Goal: Information Seeking & Learning: Find a specific page/section

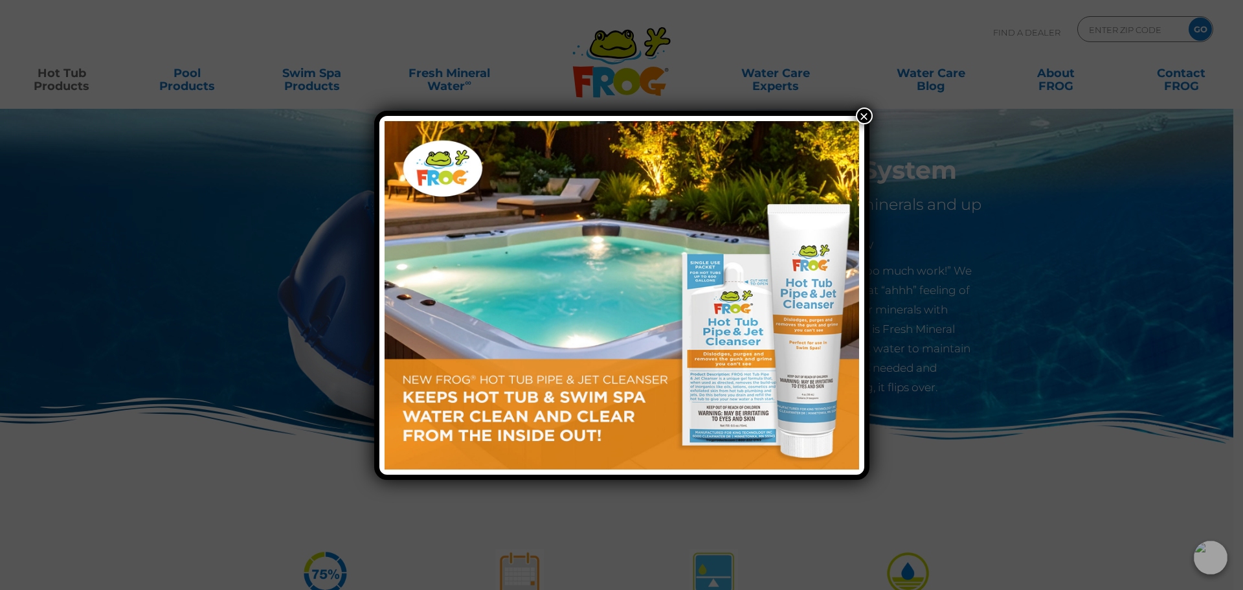
click at [763, 287] on img at bounding box center [622, 295] width 475 height 348
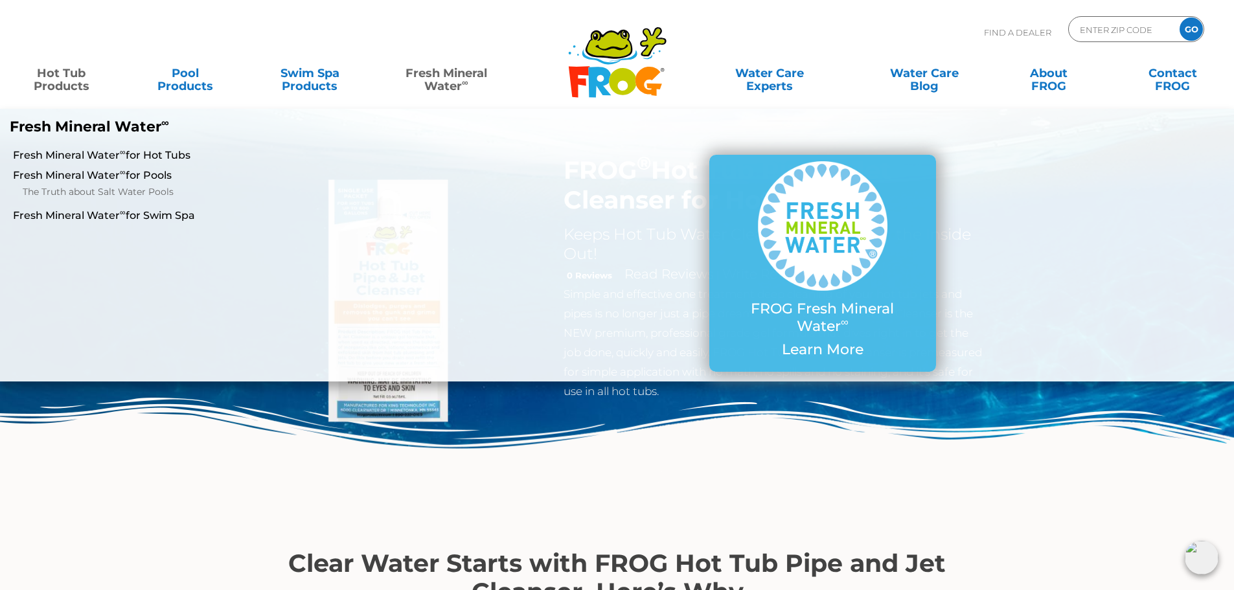
click at [438, 78] on link "Fresh Mineral Water ∞" at bounding box center [445, 73] width 121 height 26
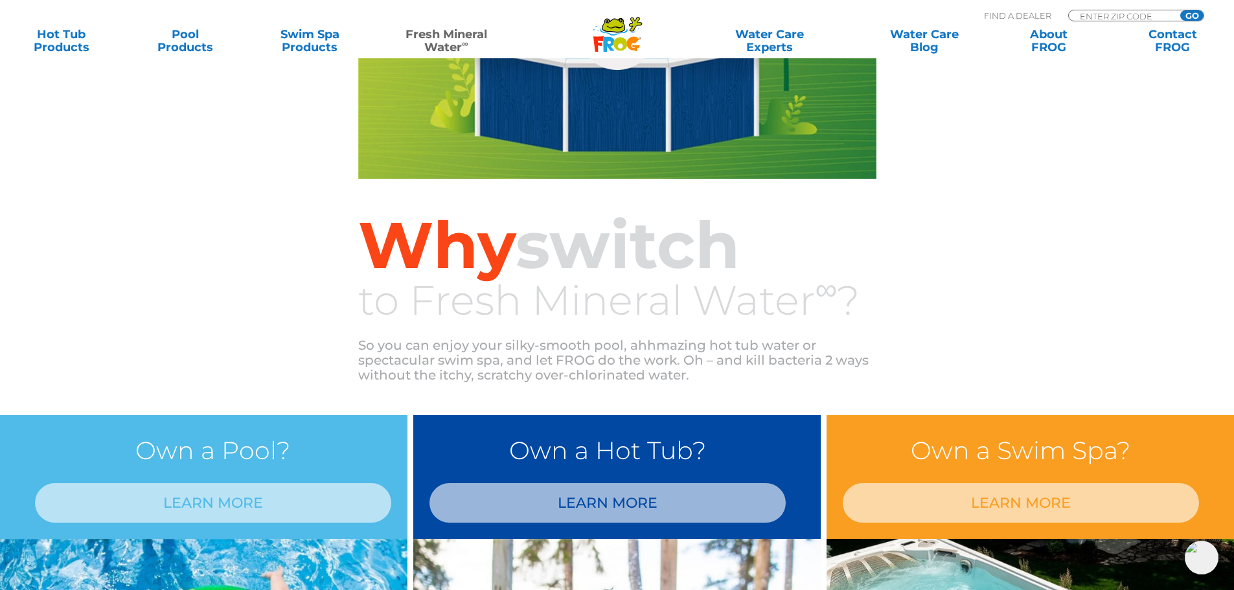
scroll to position [954, 0]
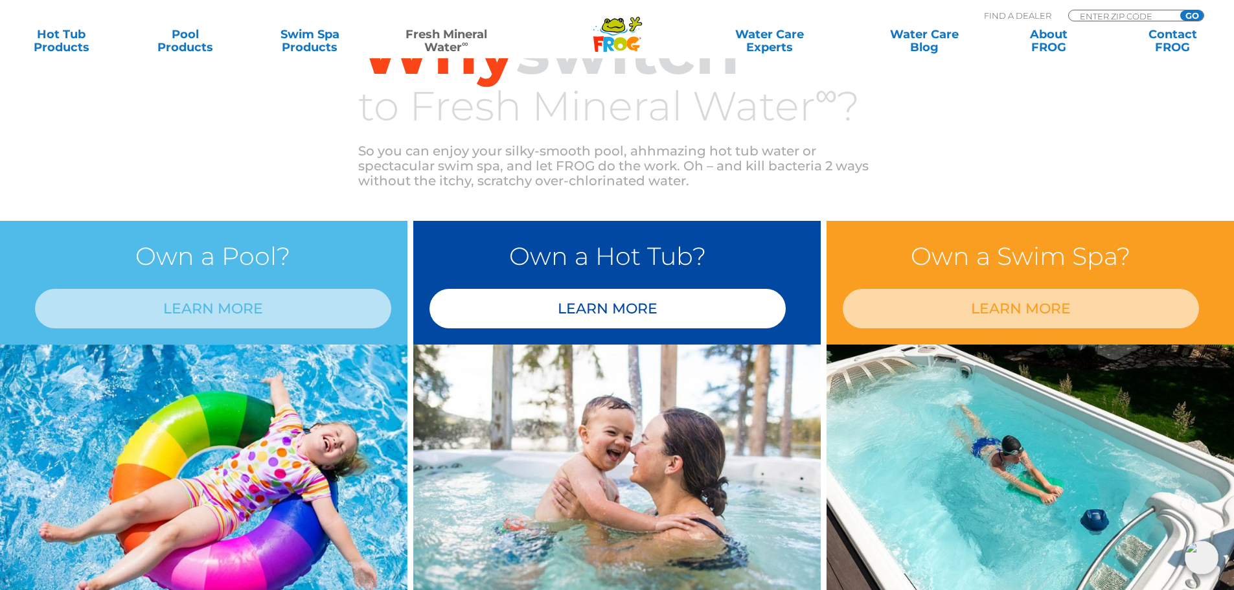
click at [619, 305] on link "LEARN MORE" at bounding box center [607, 308] width 356 height 39
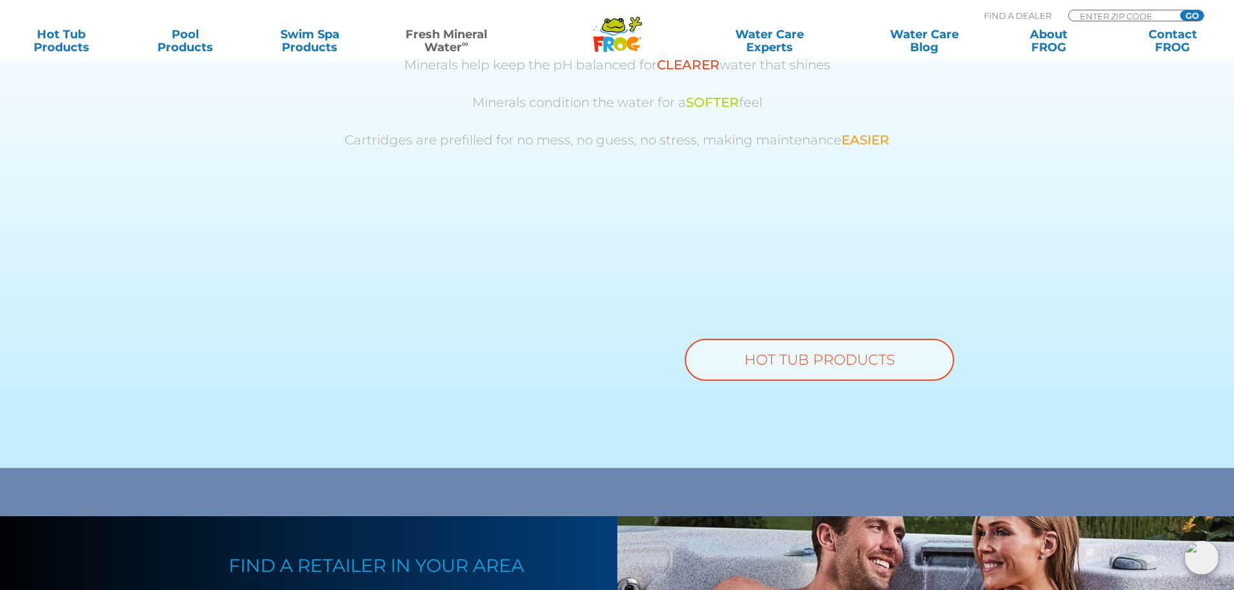
scroll to position [842, 0]
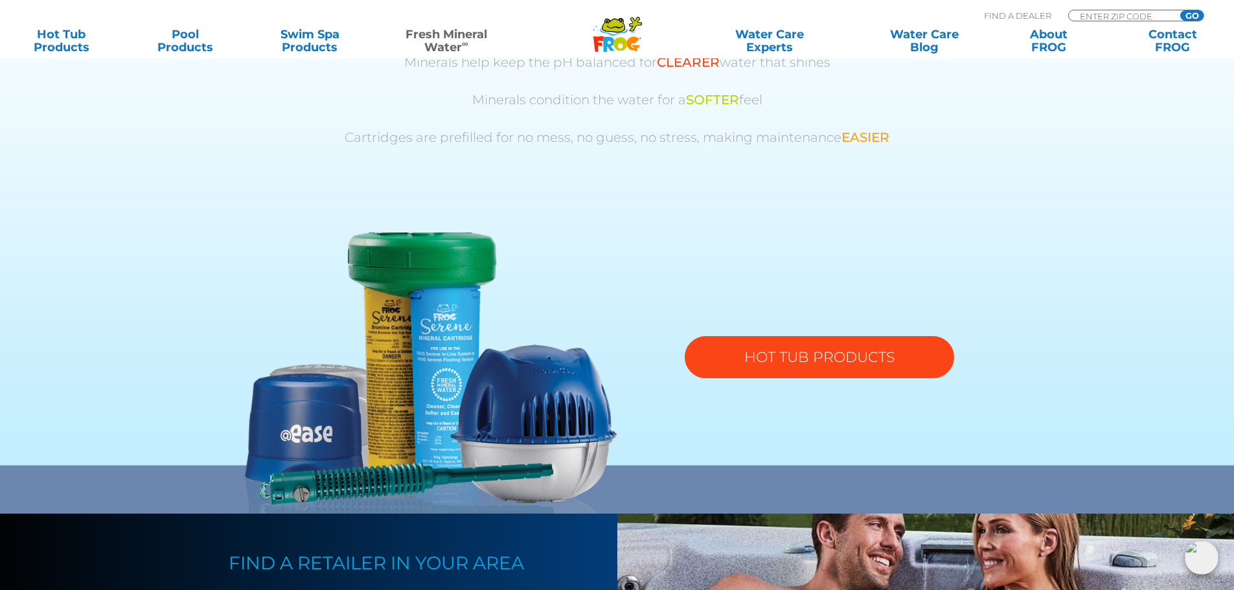
click at [837, 354] on link "HOT TUB PRODUCTS" at bounding box center [818, 357] width 269 height 42
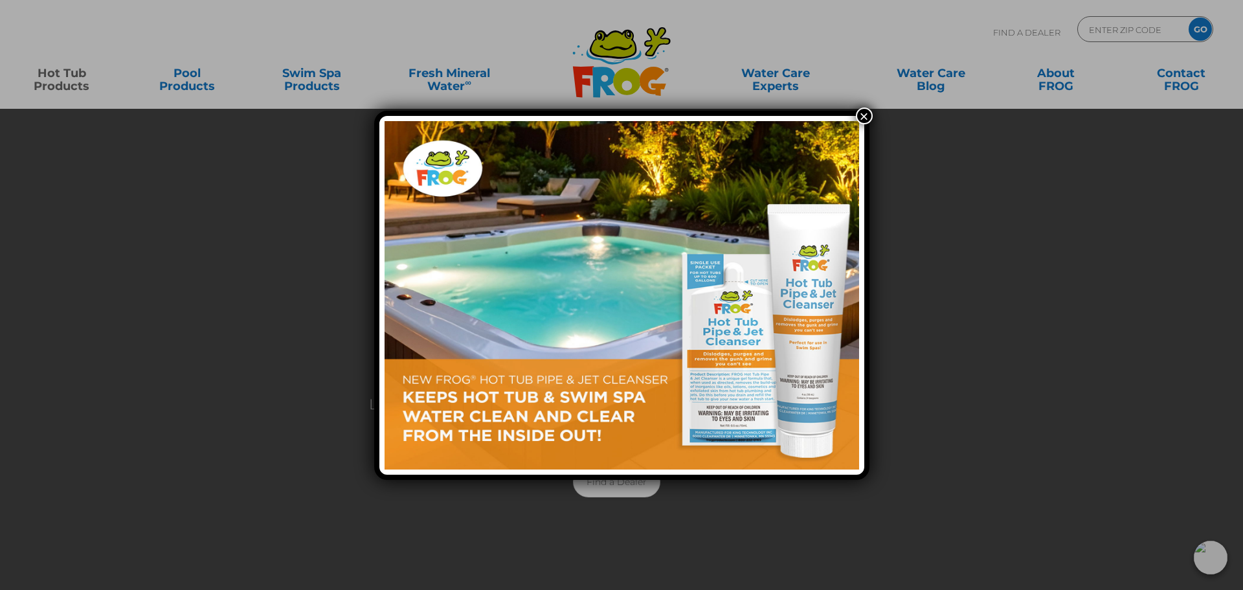
click at [863, 116] on button "×" at bounding box center [864, 115] width 17 height 17
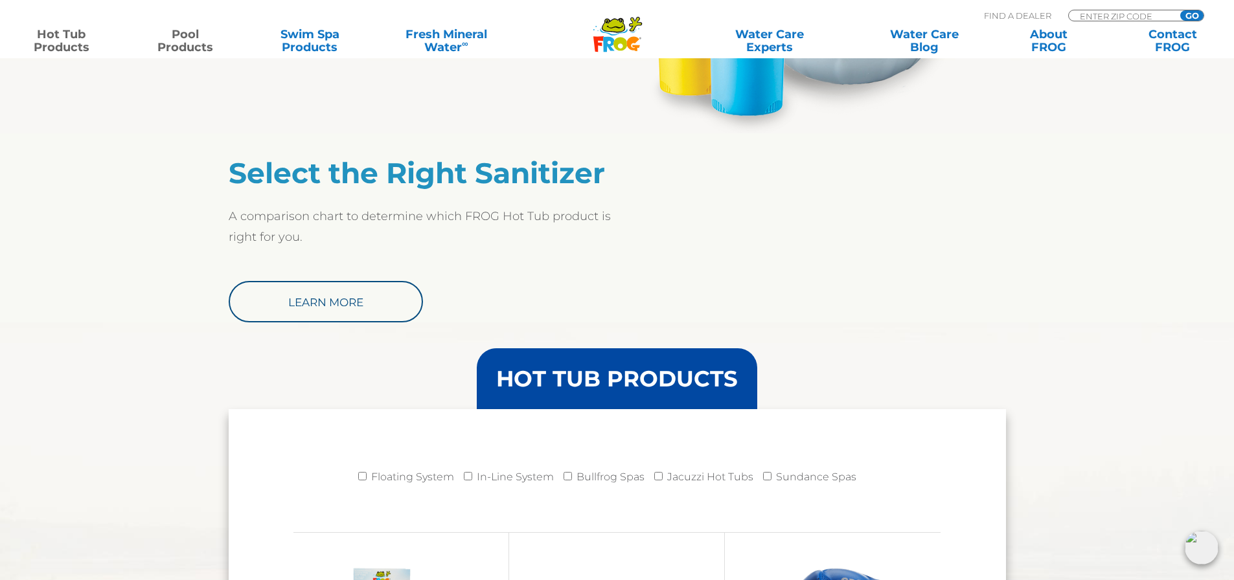
scroll to position [971, 0]
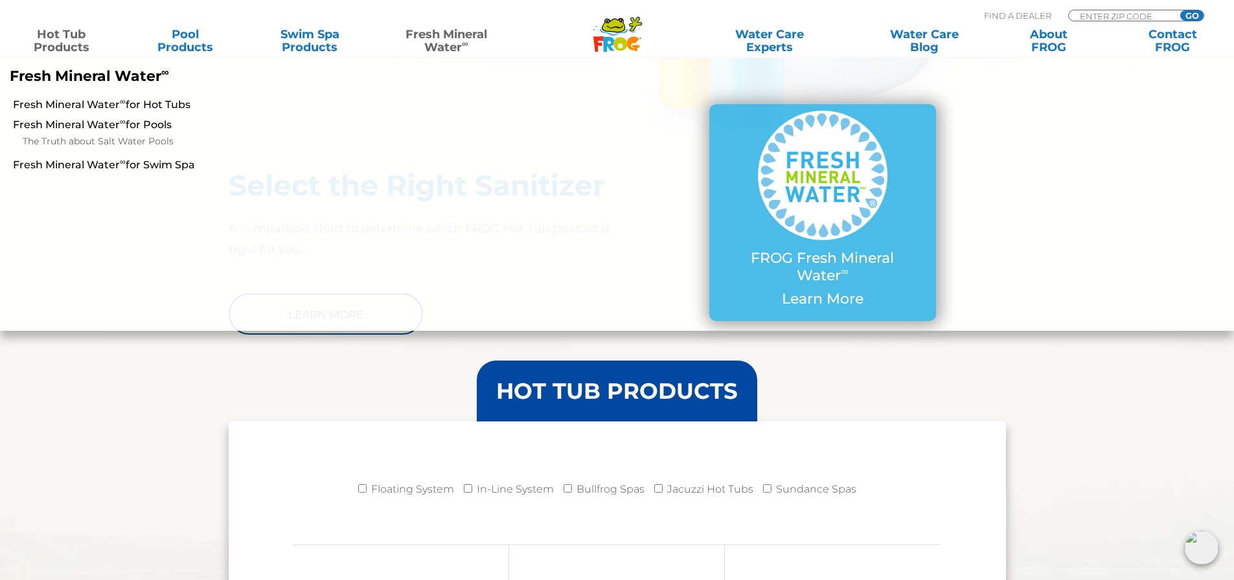
click at [455, 38] on link "Fresh Mineral Water ∞" at bounding box center [445, 41] width 121 height 26
click at [168, 104] on link "Fresh Mineral Water ∞ for Hot Tubs" at bounding box center [212, 105] width 398 height 14
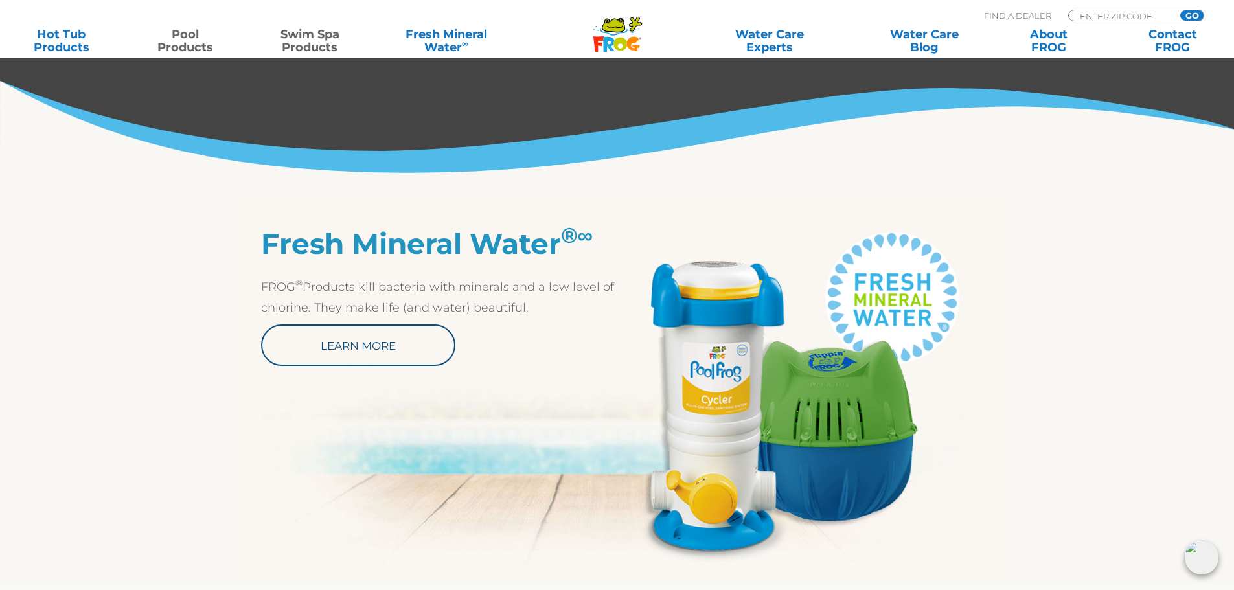
scroll to position [518, 0]
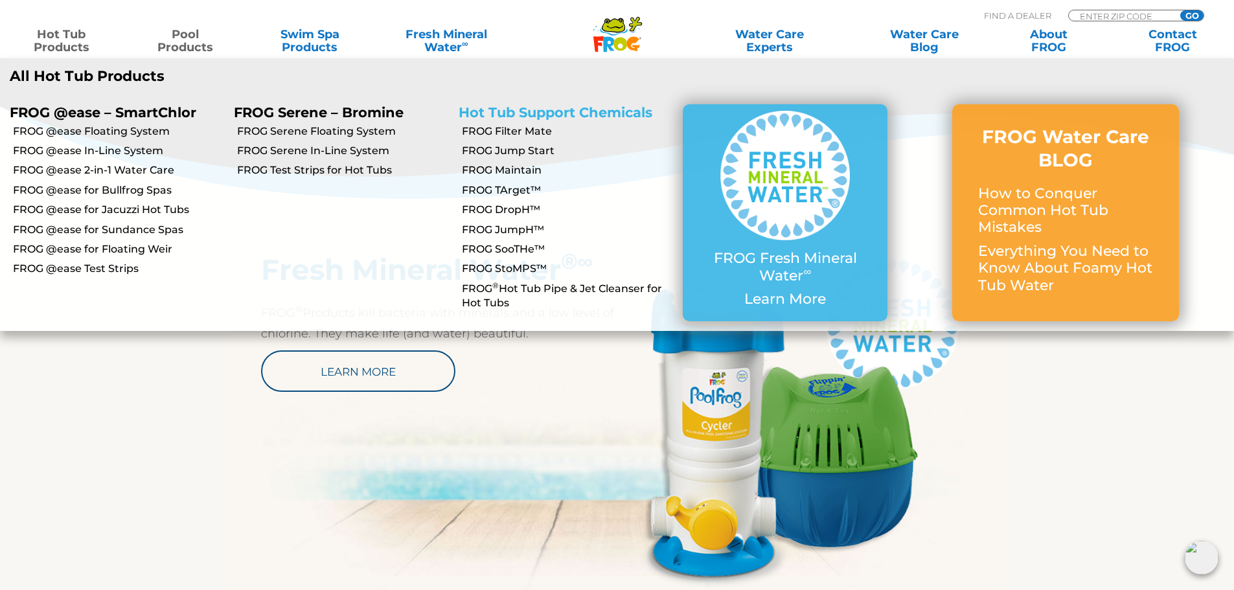
click at [502, 111] on link "Hot Tub Support Chemicals" at bounding box center [555, 112] width 194 height 16
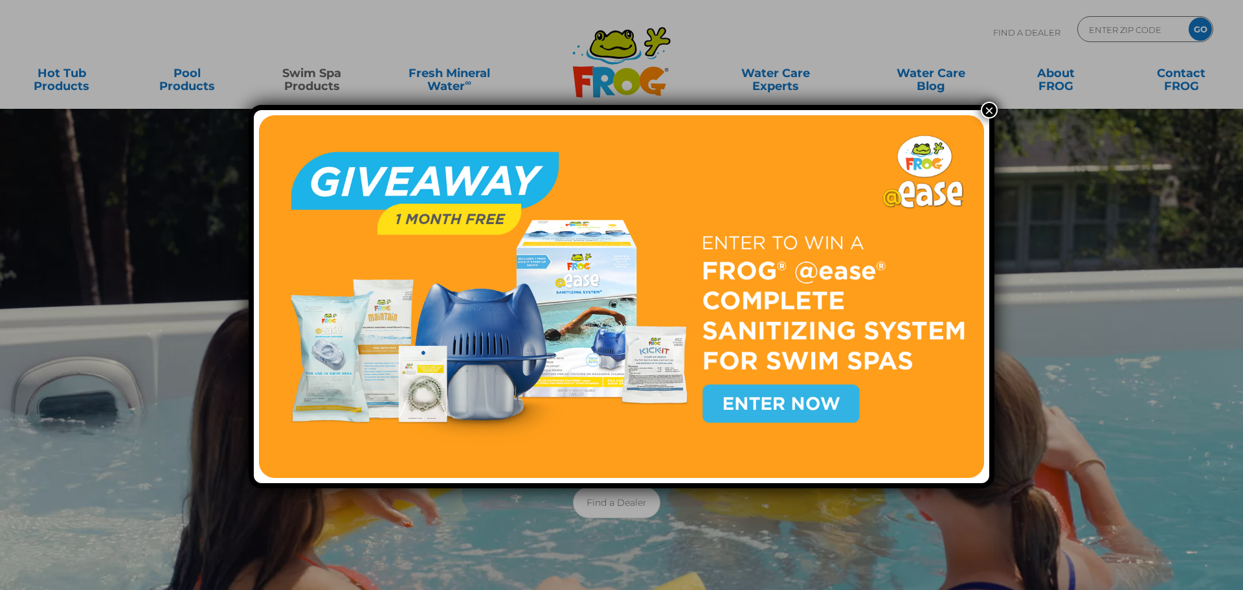
click at [988, 108] on button "×" at bounding box center [989, 110] width 17 height 17
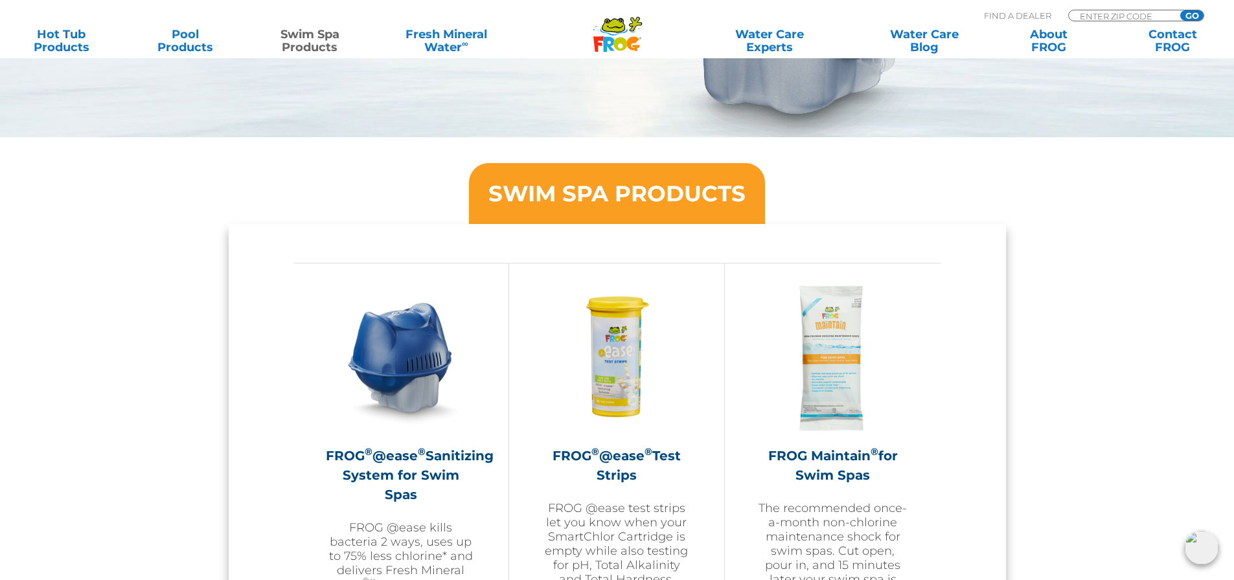
scroll to position [451, 0]
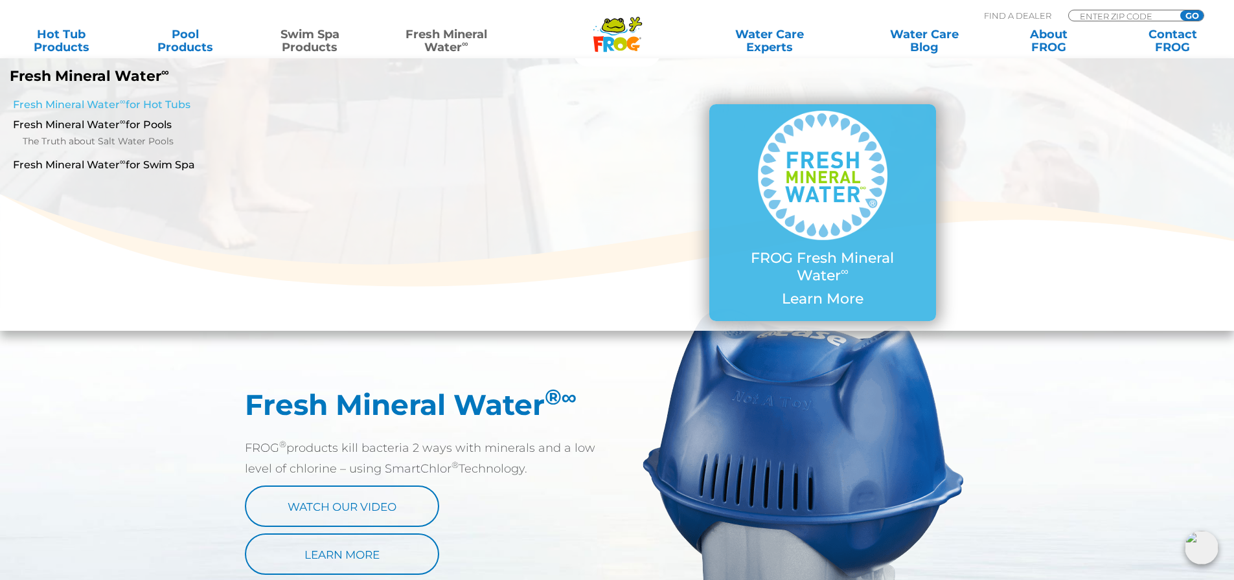
click at [157, 105] on link "Fresh Mineral Water ∞ for Hot Tubs" at bounding box center [212, 105] width 398 height 14
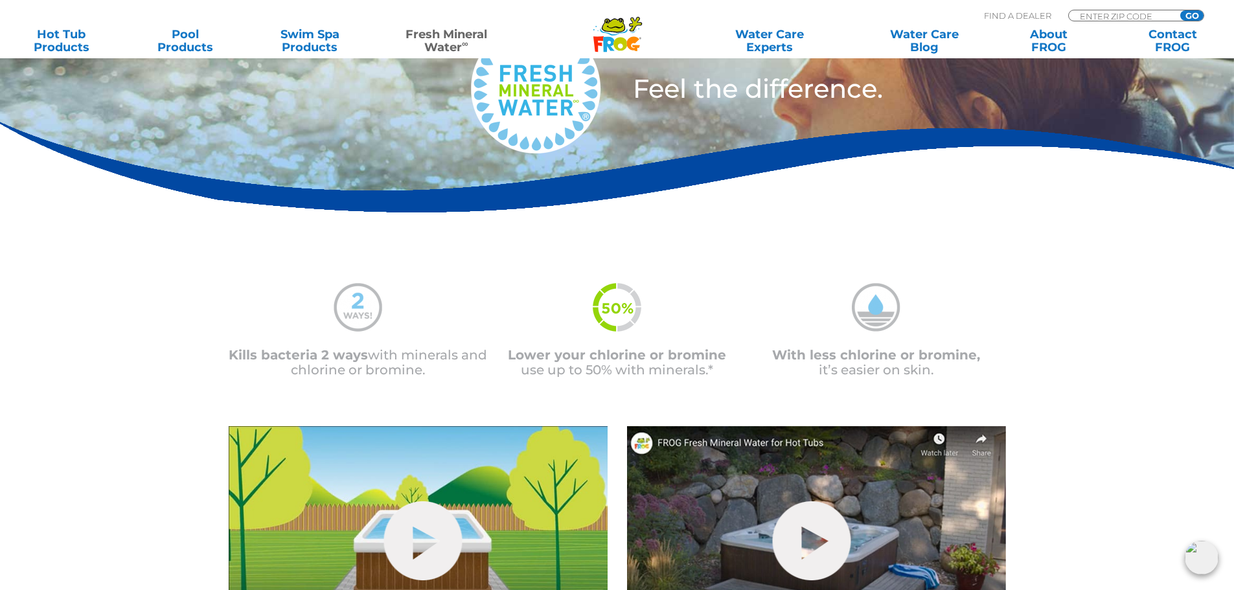
scroll to position [130, 0]
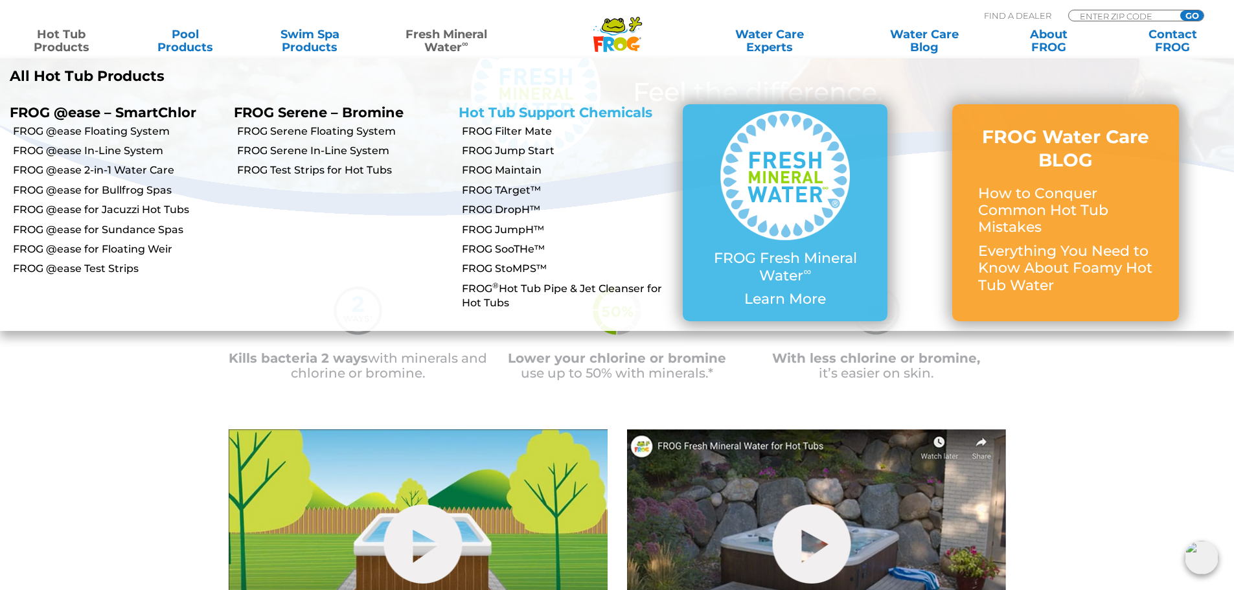
click at [522, 111] on link "Hot Tub Support Chemicals" at bounding box center [555, 112] width 194 height 16
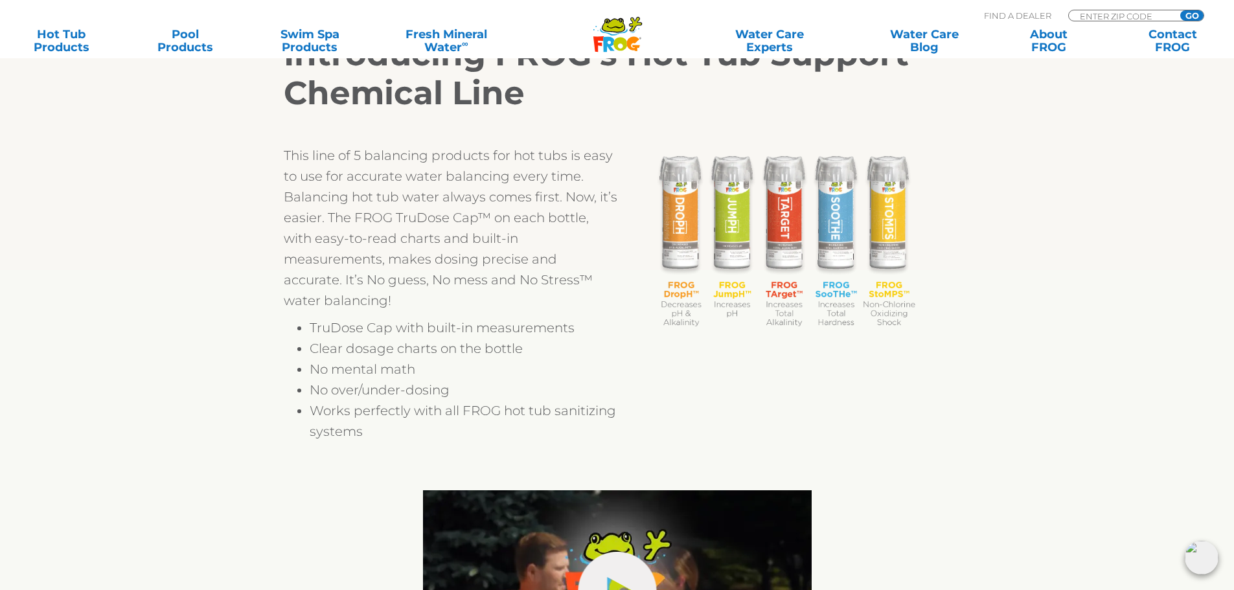
scroll to position [324, 0]
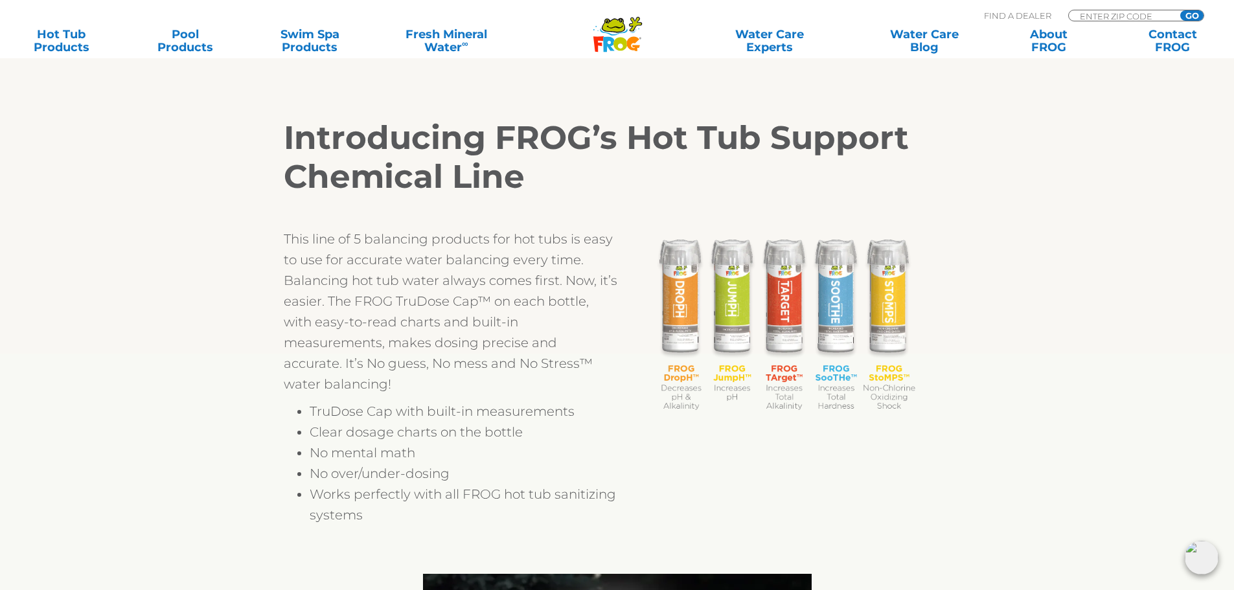
drag, startPoint x: 973, startPoint y: 494, endPoint x: 681, endPoint y: 249, distance: 381.5
click at [681, 249] on div "Introducing FROG’s Hot Tub Support Chemical Line This line of 5 balancing produ…" at bounding box center [617, 321] width 796 height 471
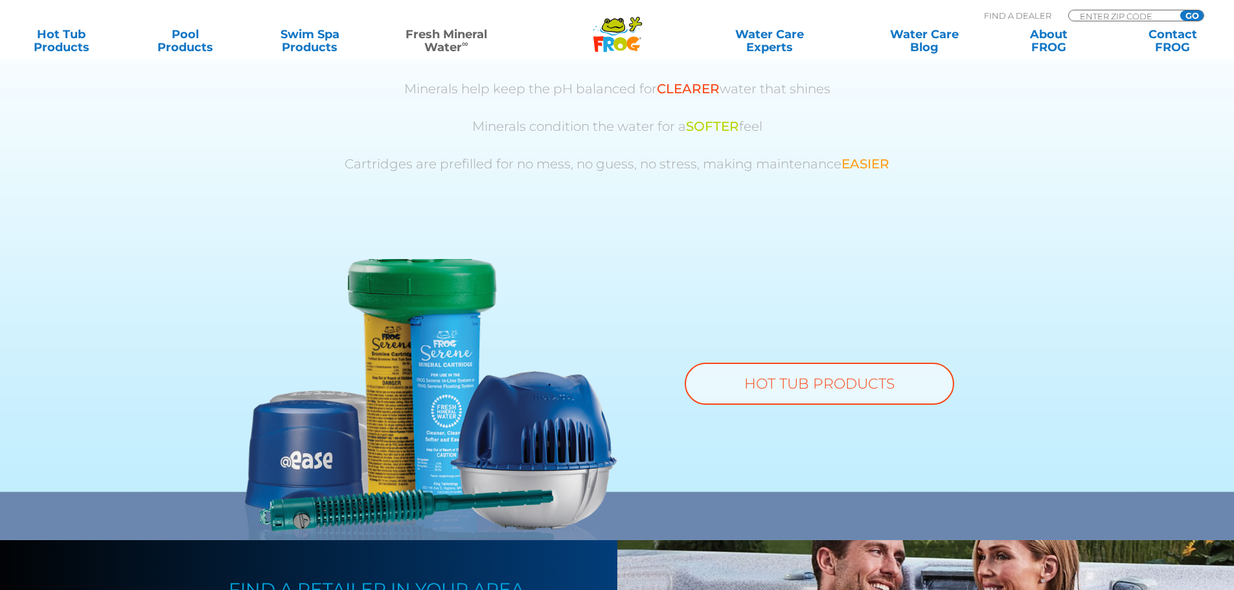
scroll to position [1036, 0]
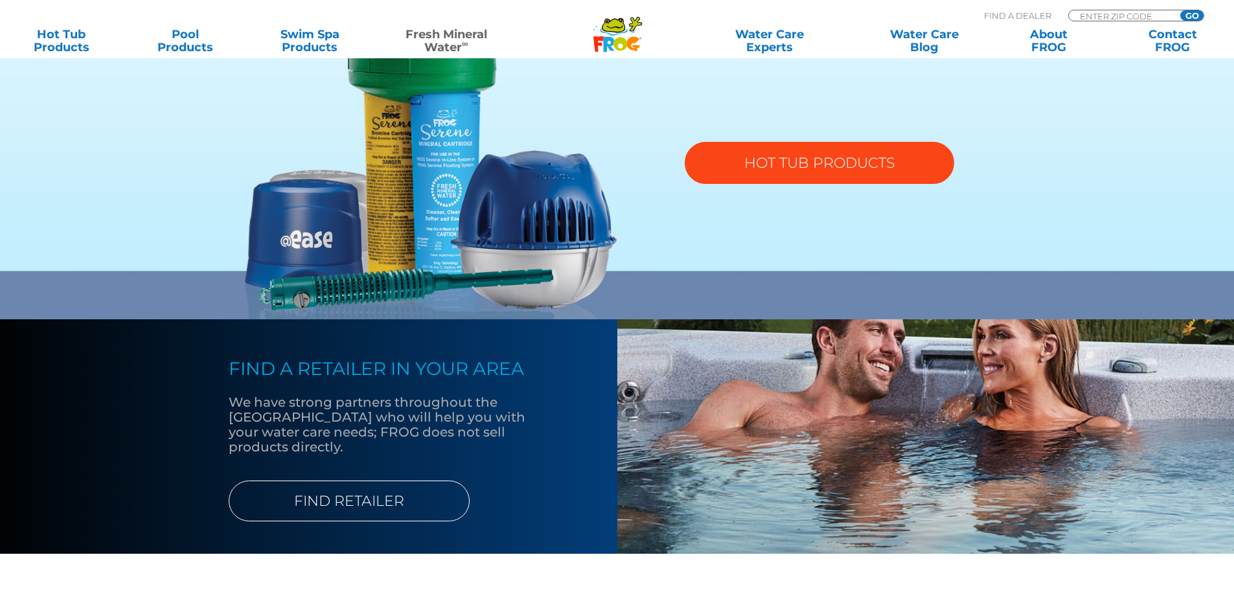
click at [799, 165] on link "HOT TUB PRODUCTS" at bounding box center [818, 163] width 269 height 42
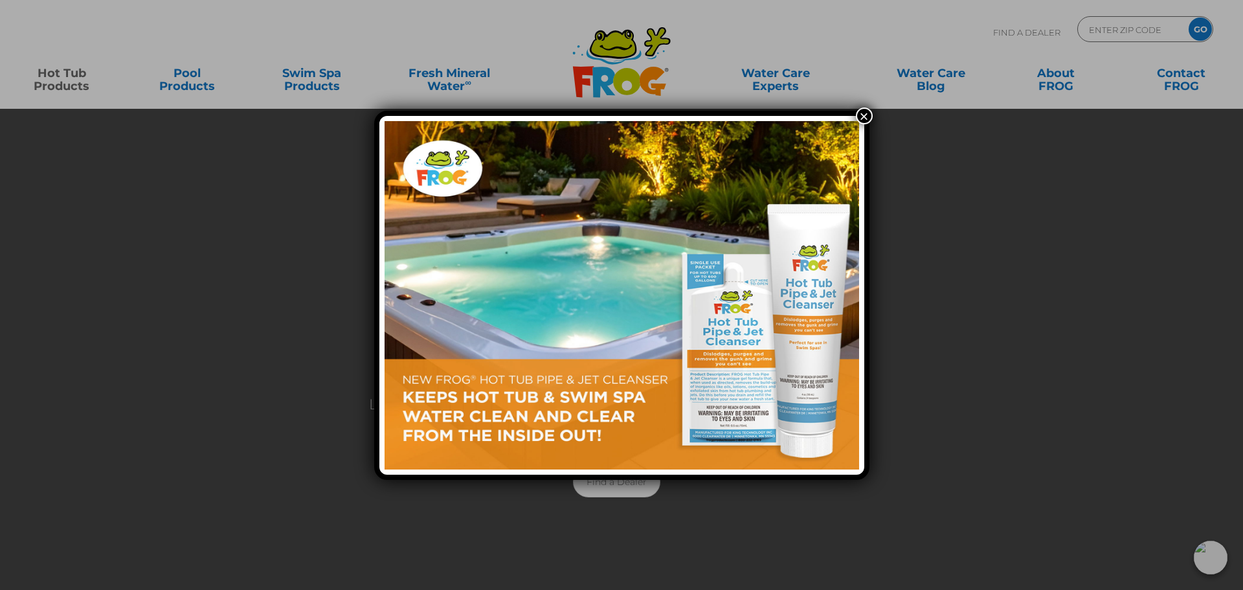
click at [865, 113] on button "×" at bounding box center [864, 115] width 17 height 17
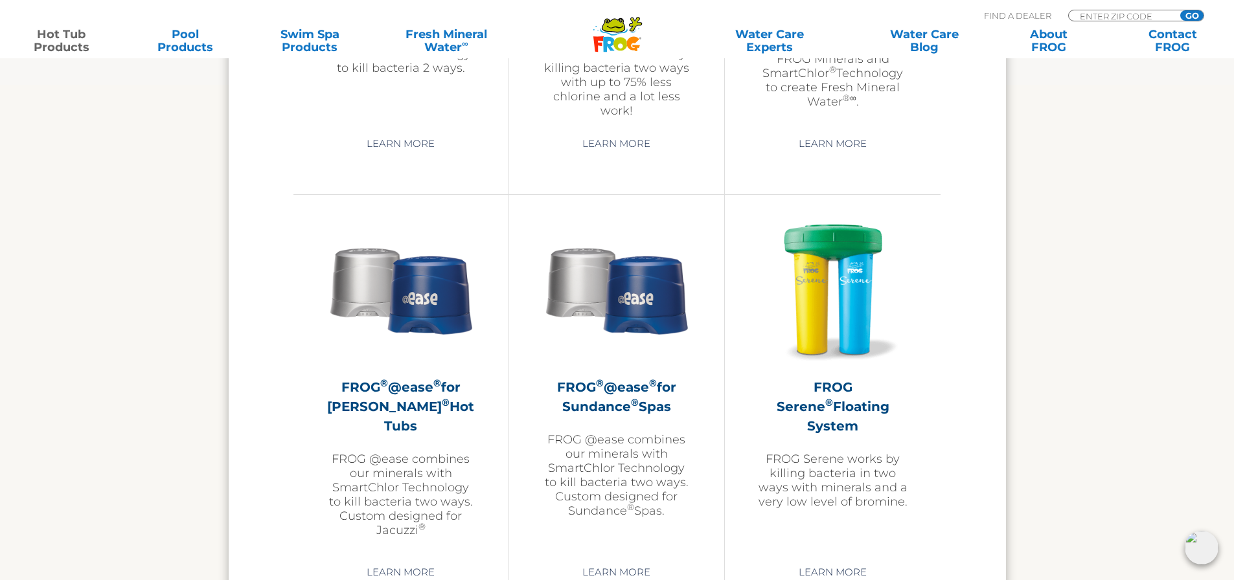
scroll to position [2202, 0]
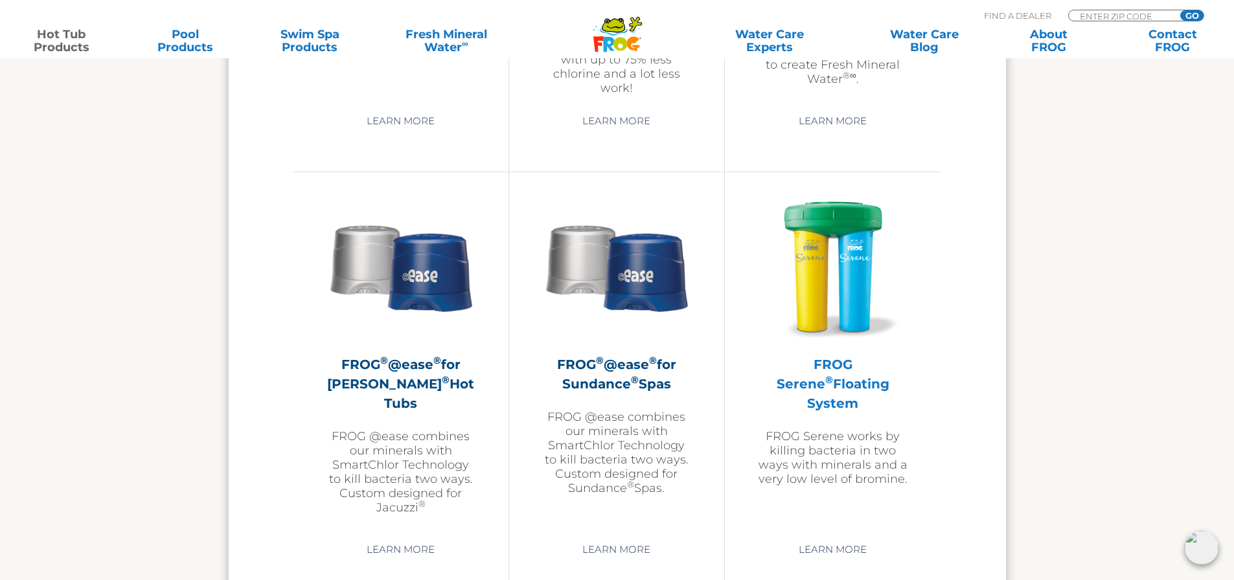
click at [823, 265] on img at bounding box center [833, 267] width 150 height 150
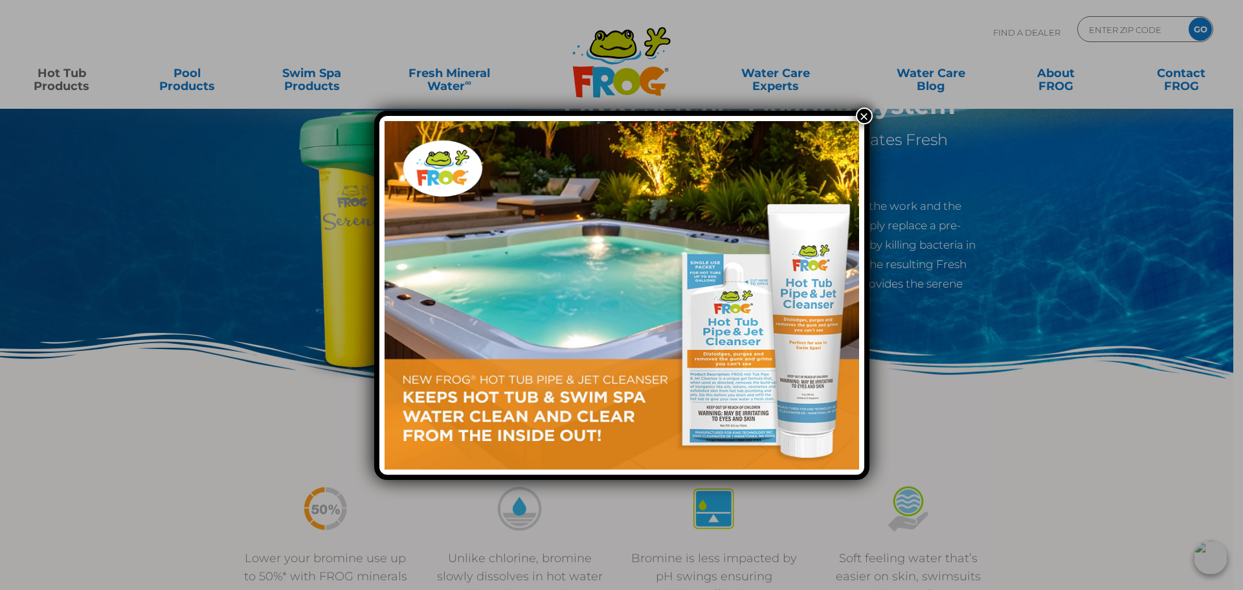
click at [865, 117] on button "×" at bounding box center [864, 115] width 17 height 17
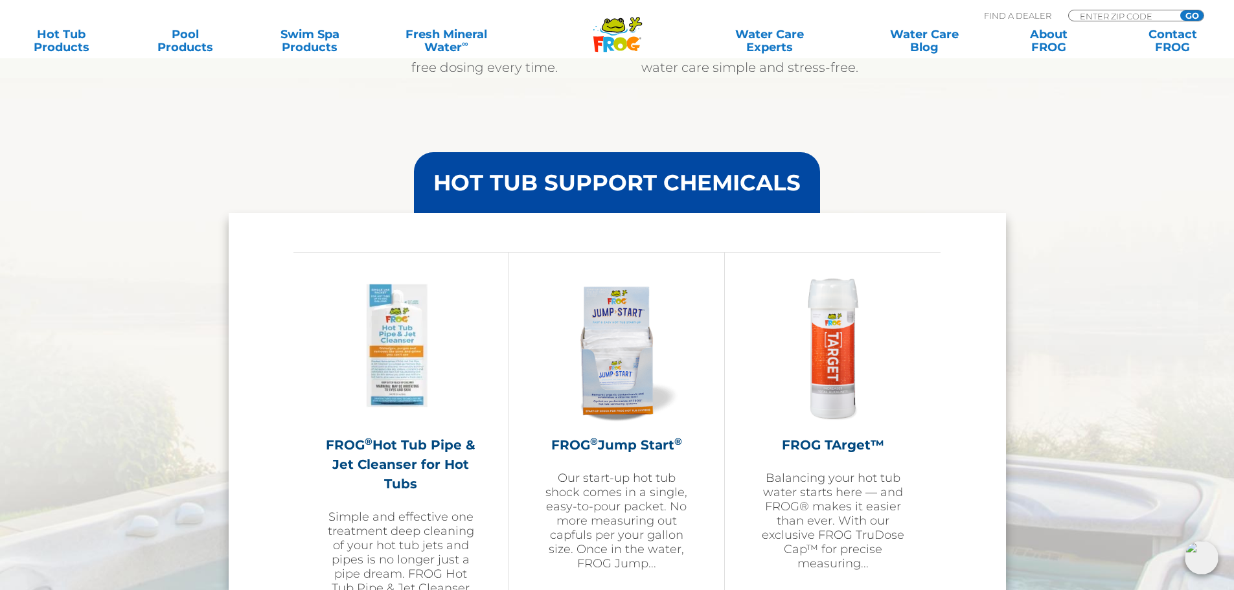
scroll to position [1360, 0]
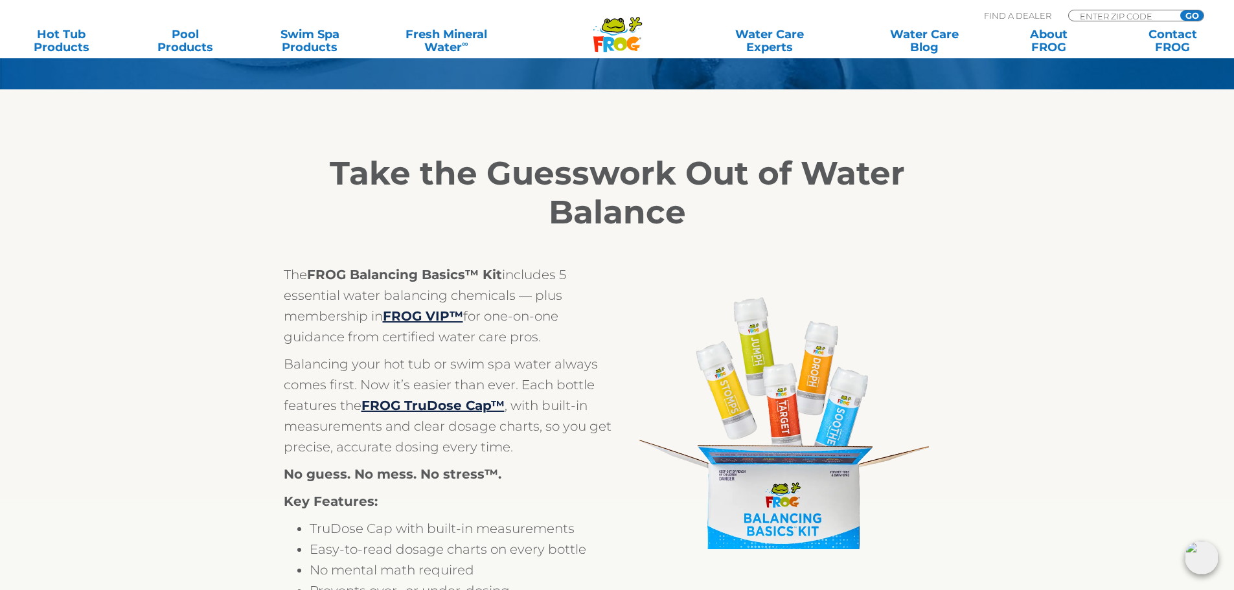
scroll to position [324, 0]
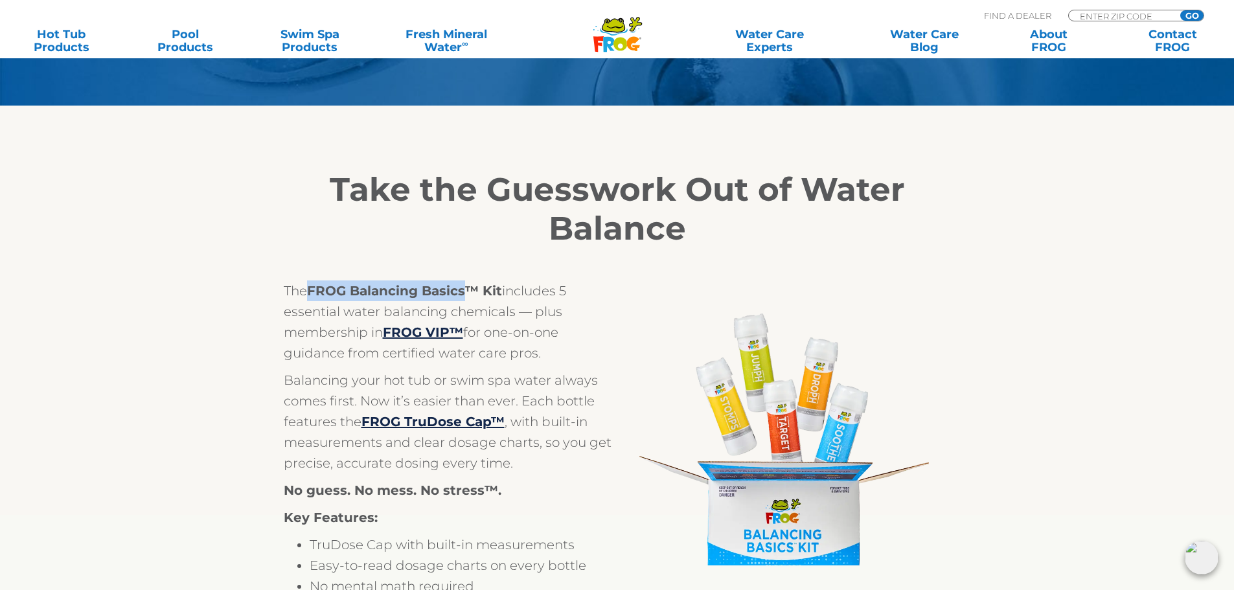
drag, startPoint x: 313, startPoint y: 289, endPoint x: 466, endPoint y: 295, distance: 152.9
click at [466, 295] on strong "FROG Balancing Basics™ Kit" at bounding box center [404, 291] width 195 height 16
copy strong "FROG Balancing Basics"
click at [1106, 14] on input "Zip Code Form" at bounding box center [1121, 15] width 87 height 11
type input "48073"
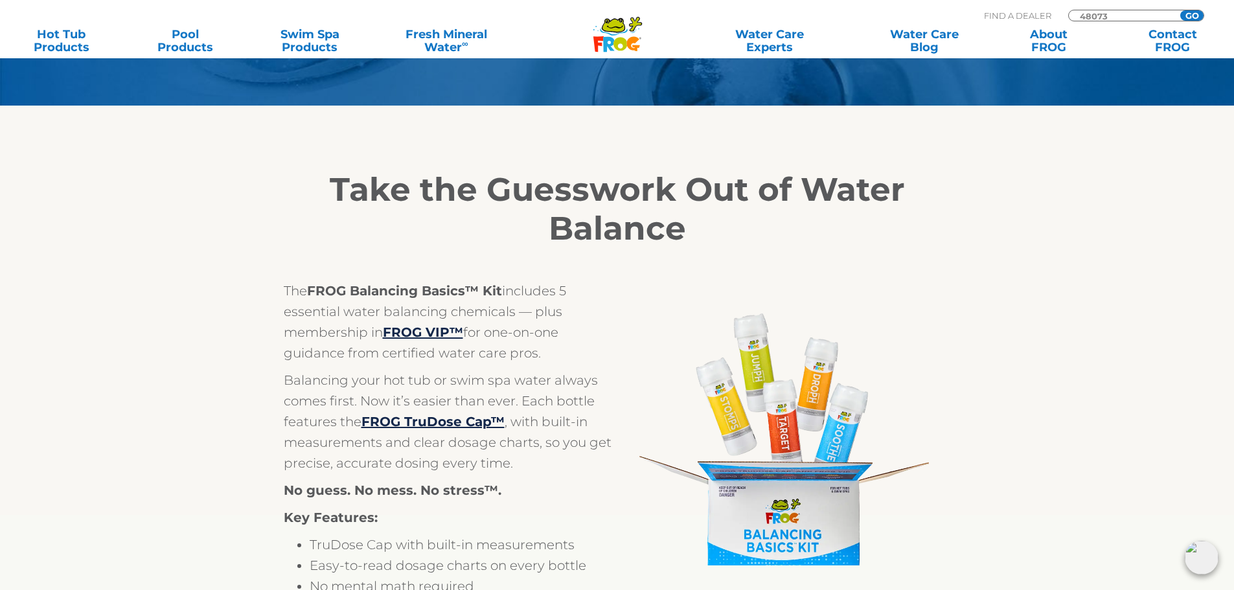
click at [1180, 10] on input "GO" at bounding box center [1191, 15] width 23 height 10
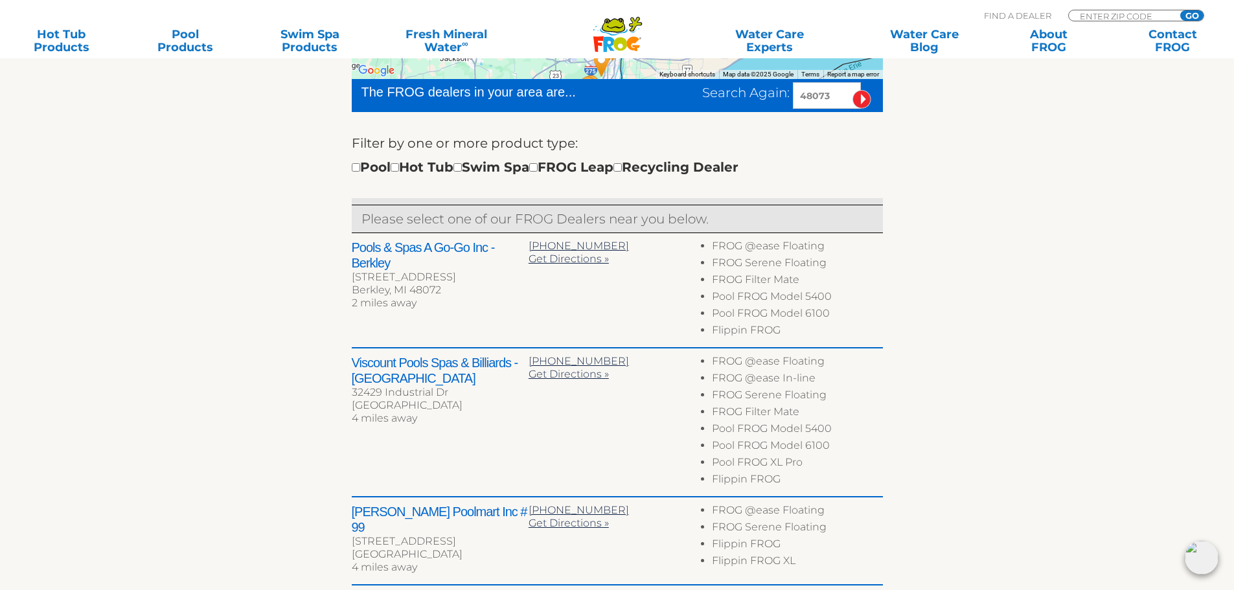
scroll to position [453, 0]
